Goal: Find specific page/section: Find specific page/section

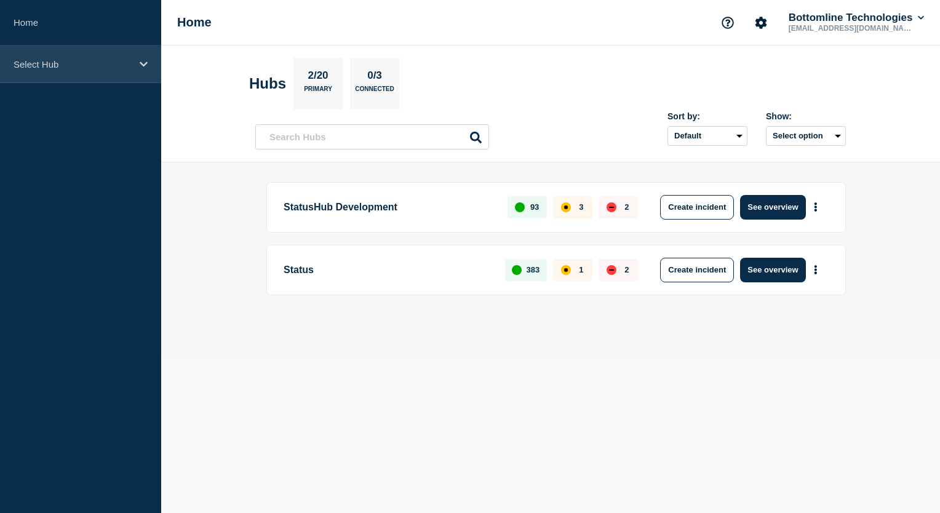
click at [142, 64] on icon at bounding box center [144, 64] width 8 height 5
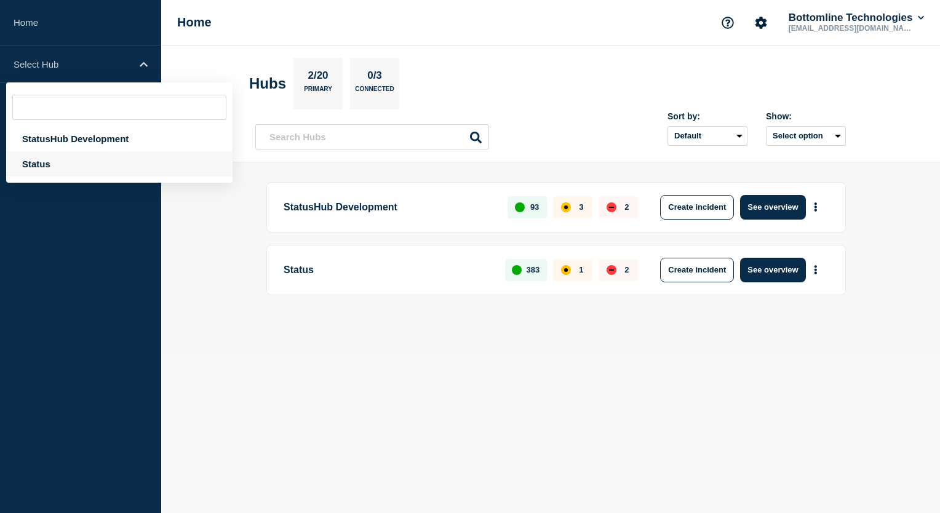
click at [73, 163] on div "Status" at bounding box center [119, 163] width 226 height 25
